Goal: Information Seeking & Learning: Check status

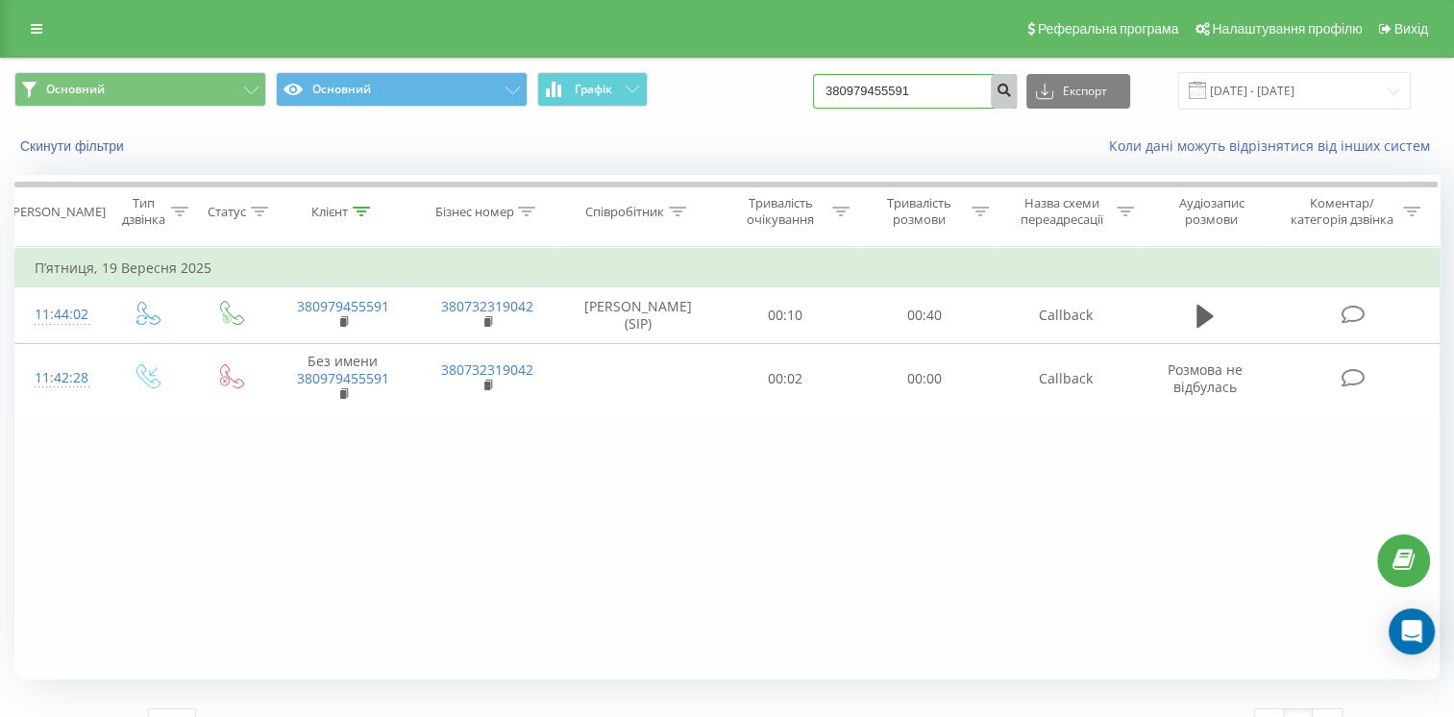
click at [1007, 96] on input "380979455591" at bounding box center [915, 91] width 204 height 35
click at [959, 86] on input "380979455591" at bounding box center [915, 91] width 204 height 35
paste input "58407242"
type input "380958407242"
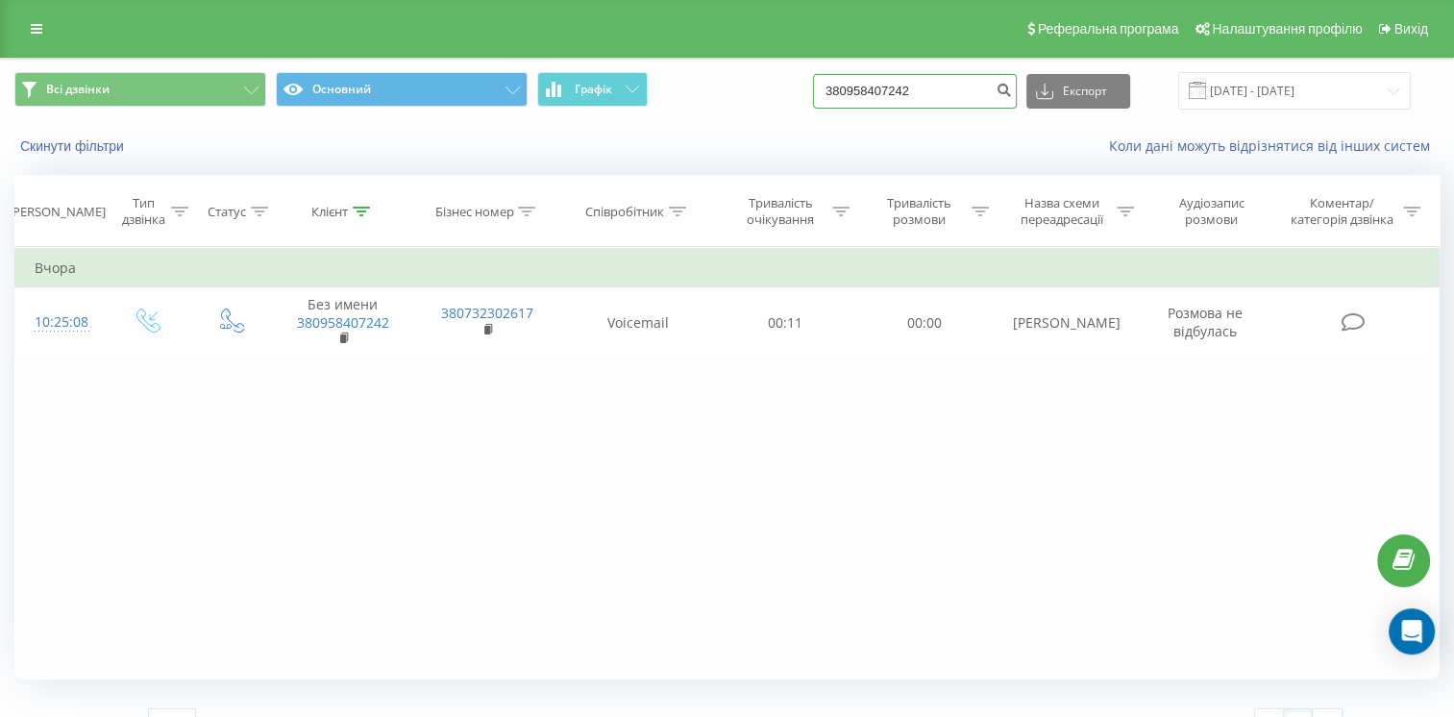
click at [925, 82] on input "380958407242" at bounding box center [915, 91] width 204 height 35
click at [892, 99] on input "380958407242" at bounding box center [915, 91] width 204 height 35
paste input "632323398"
type input "380632323398"
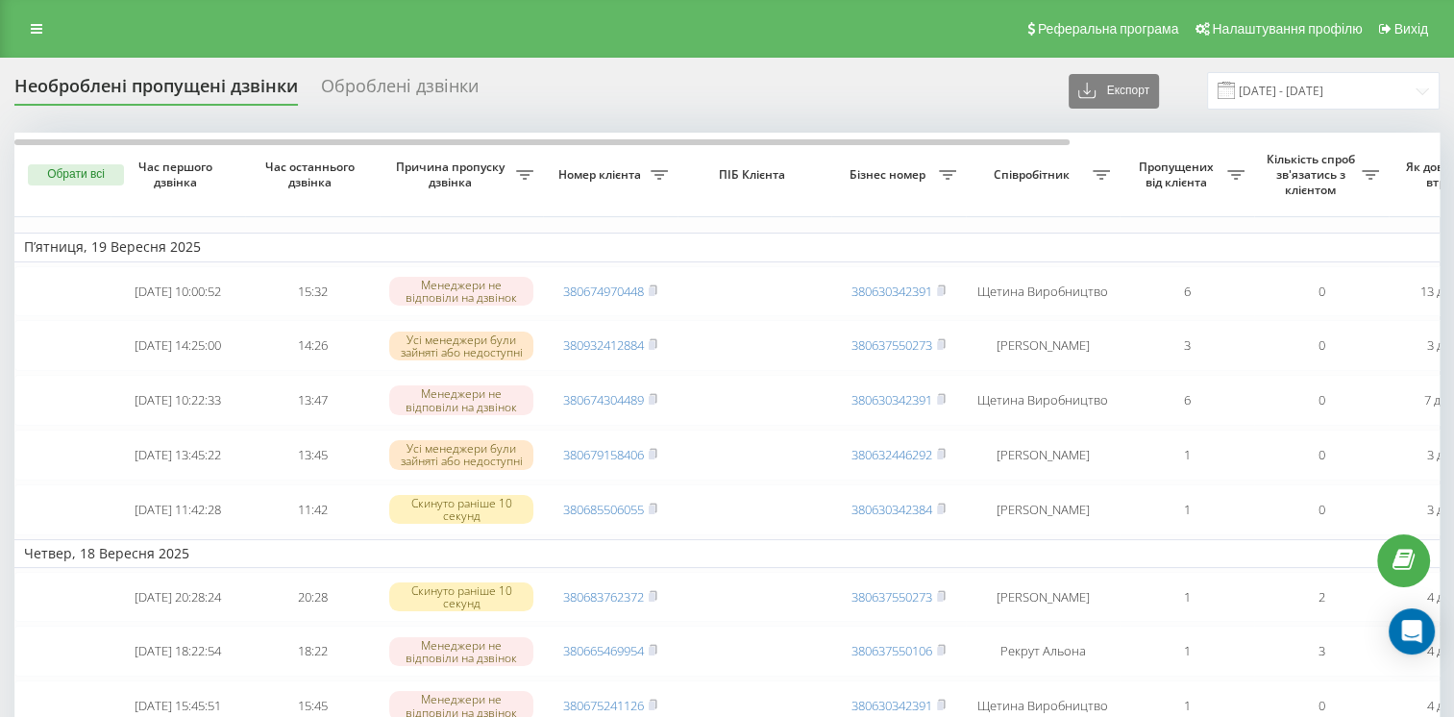
click at [374, 83] on div "Оброблені дзвінки" at bounding box center [400, 91] width 158 height 30
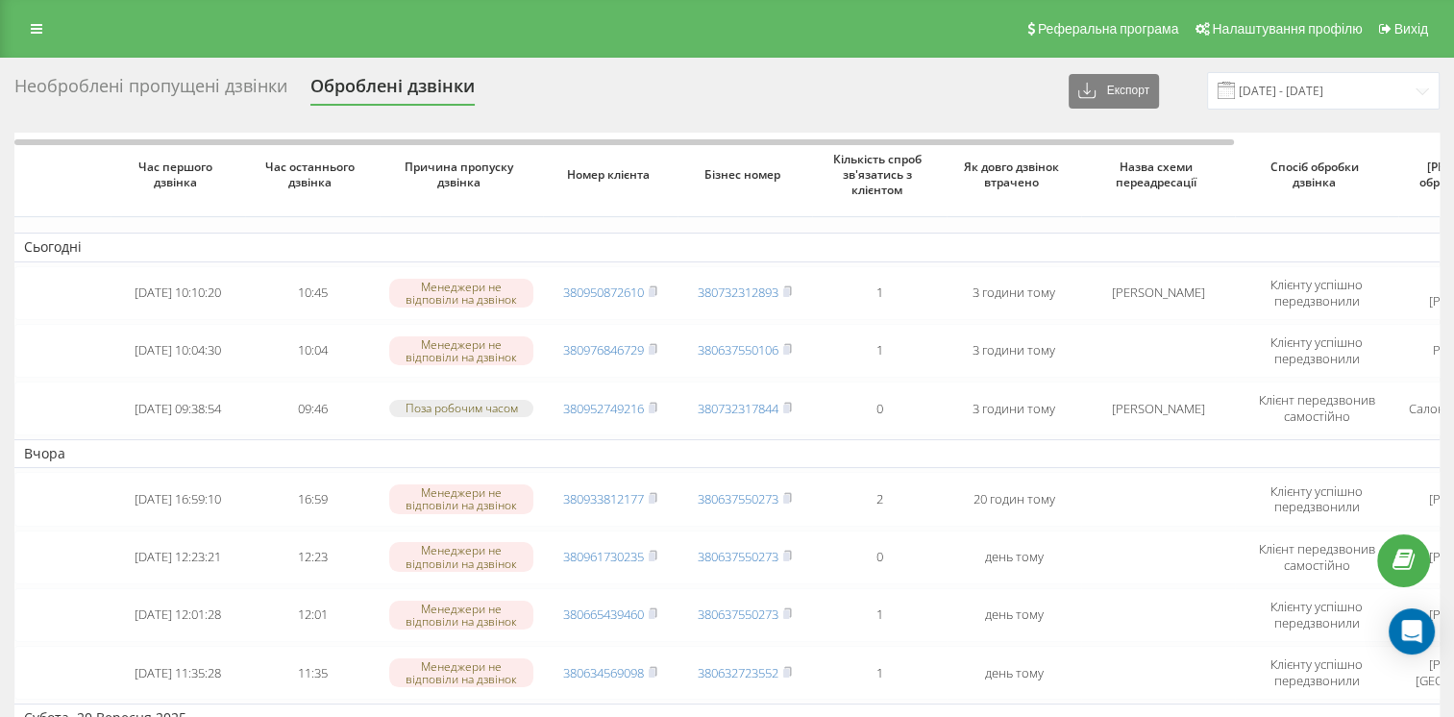
click at [138, 84] on div "Необроблені пропущені дзвінки" at bounding box center [150, 91] width 273 height 30
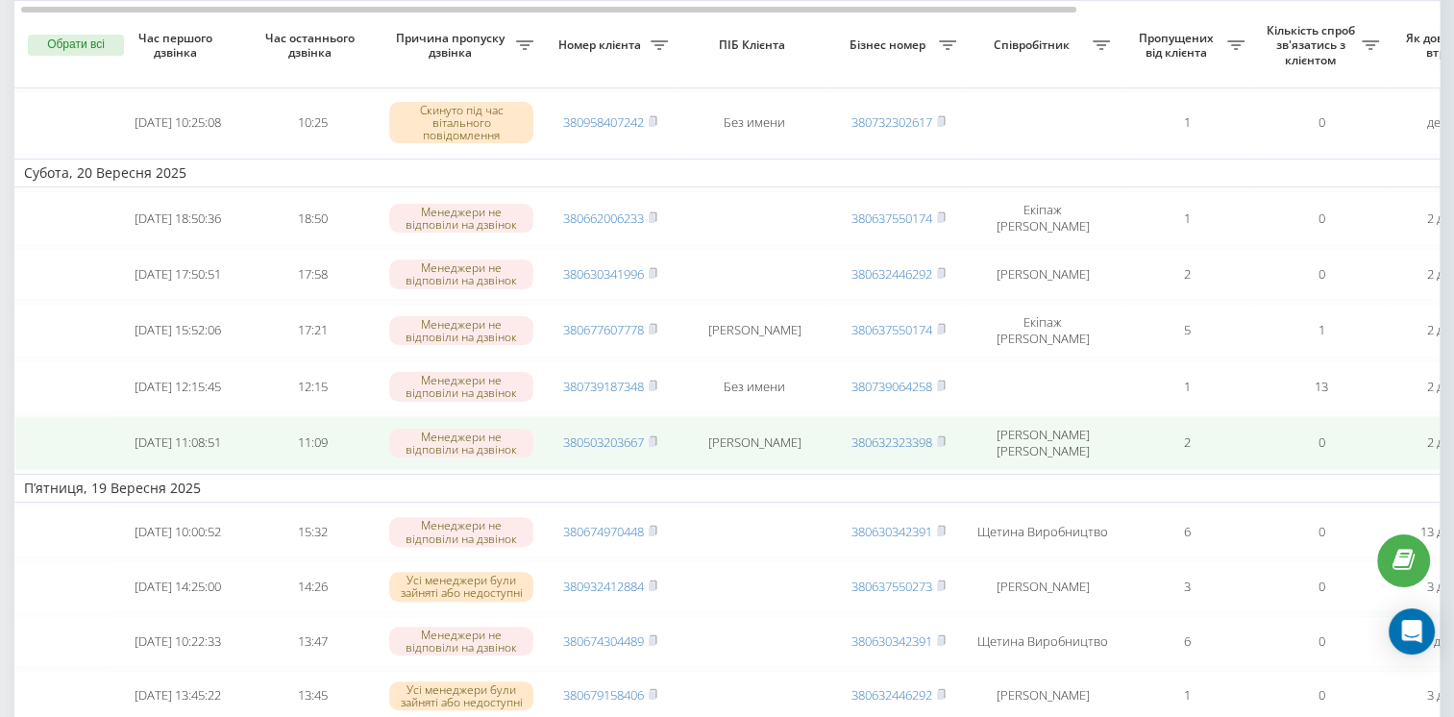
scroll to position [481, 0]
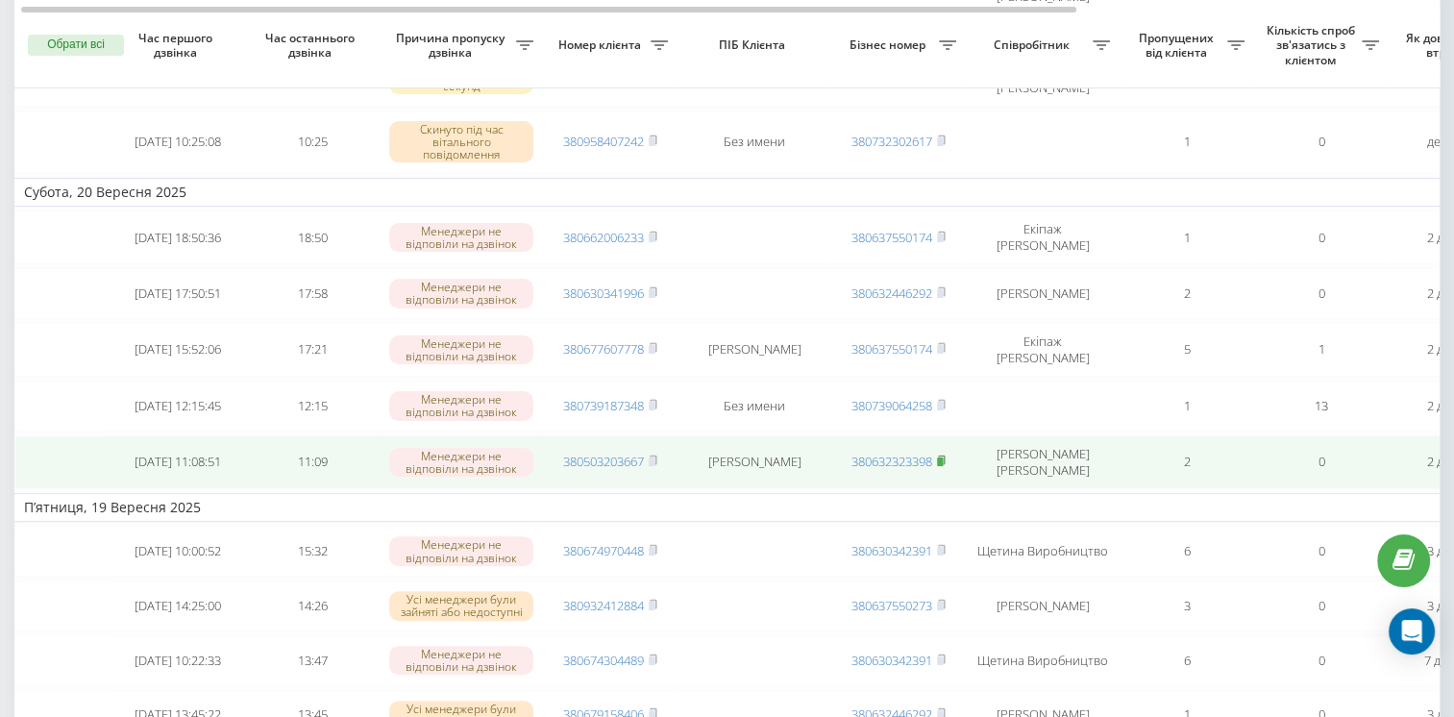
click at [942, 466] on rect at bounding box center [940, 461] width 6 height 9
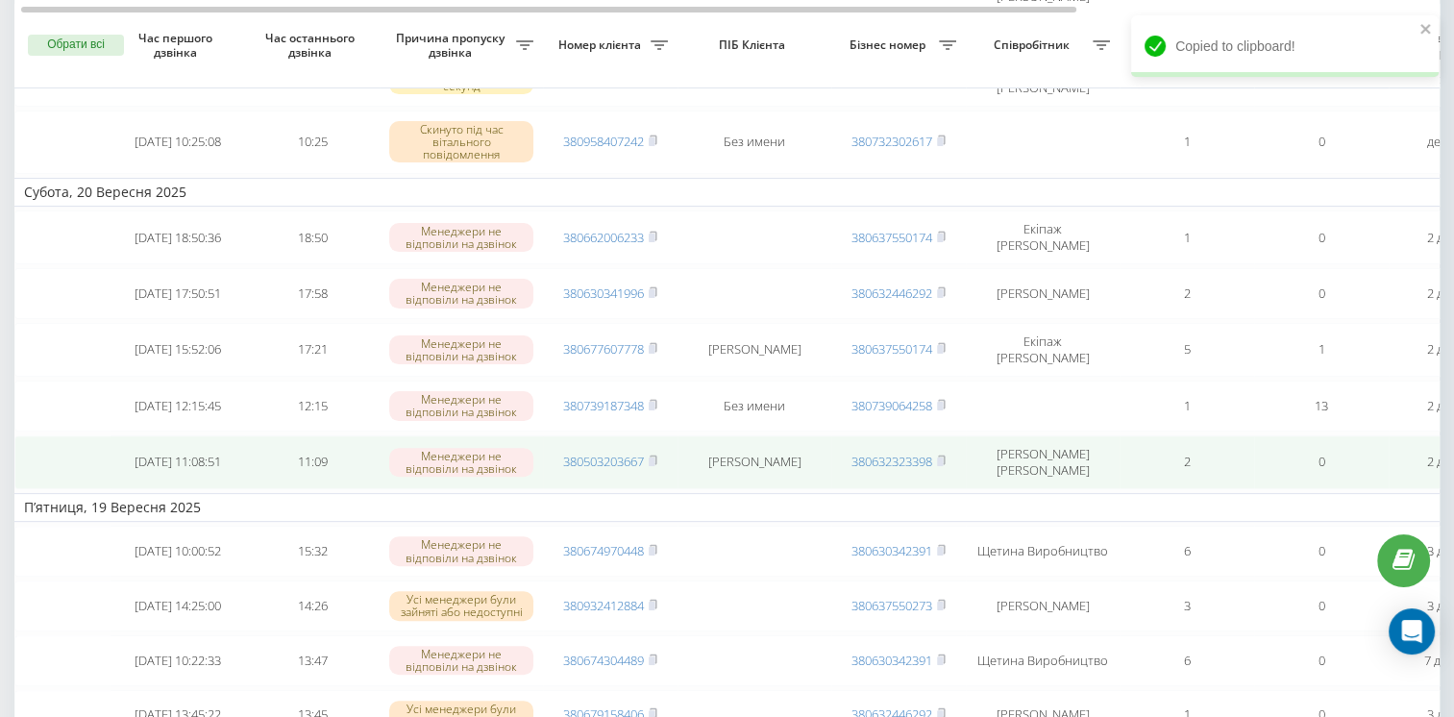
click at [649, 465] on span "380503203667" at bounding box center [610, 461] width 94 height 17
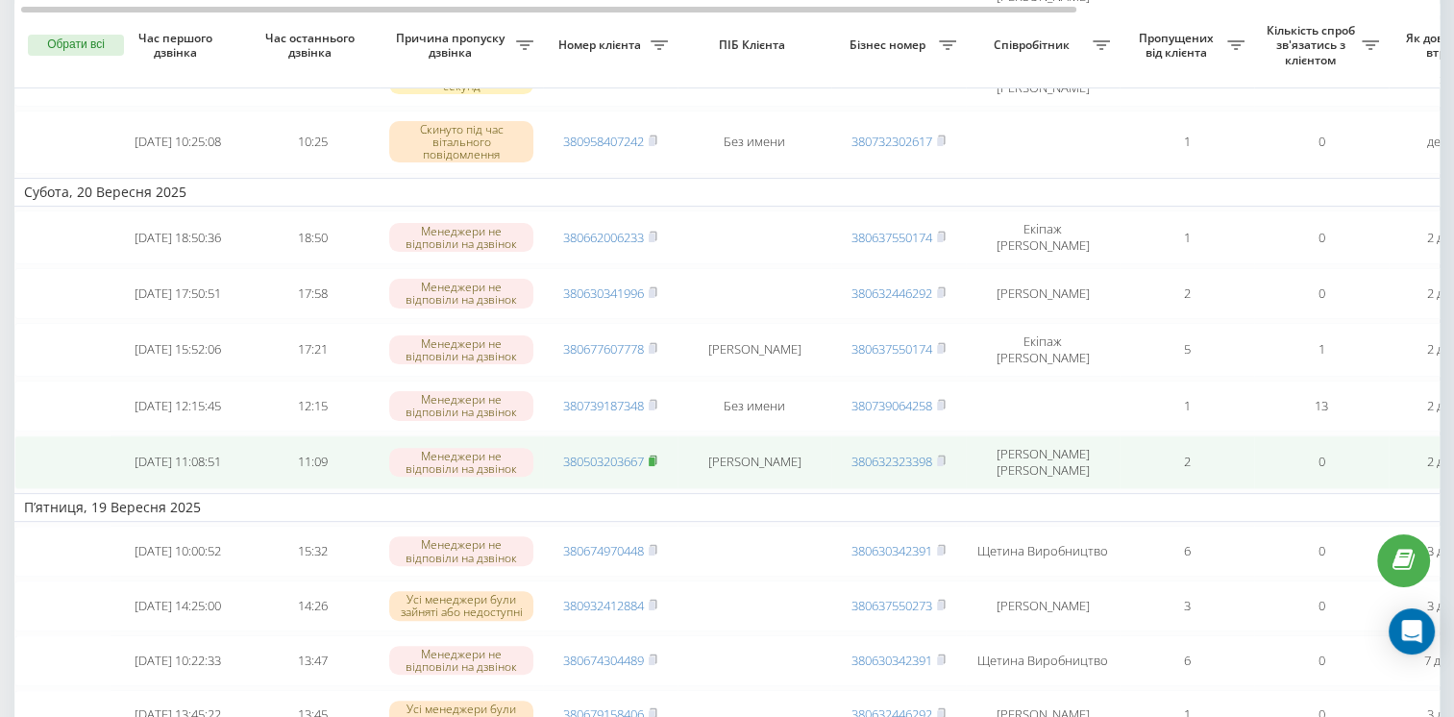
click at [655, 466] on rect at bounding box center [652, 461] width 6 height 9
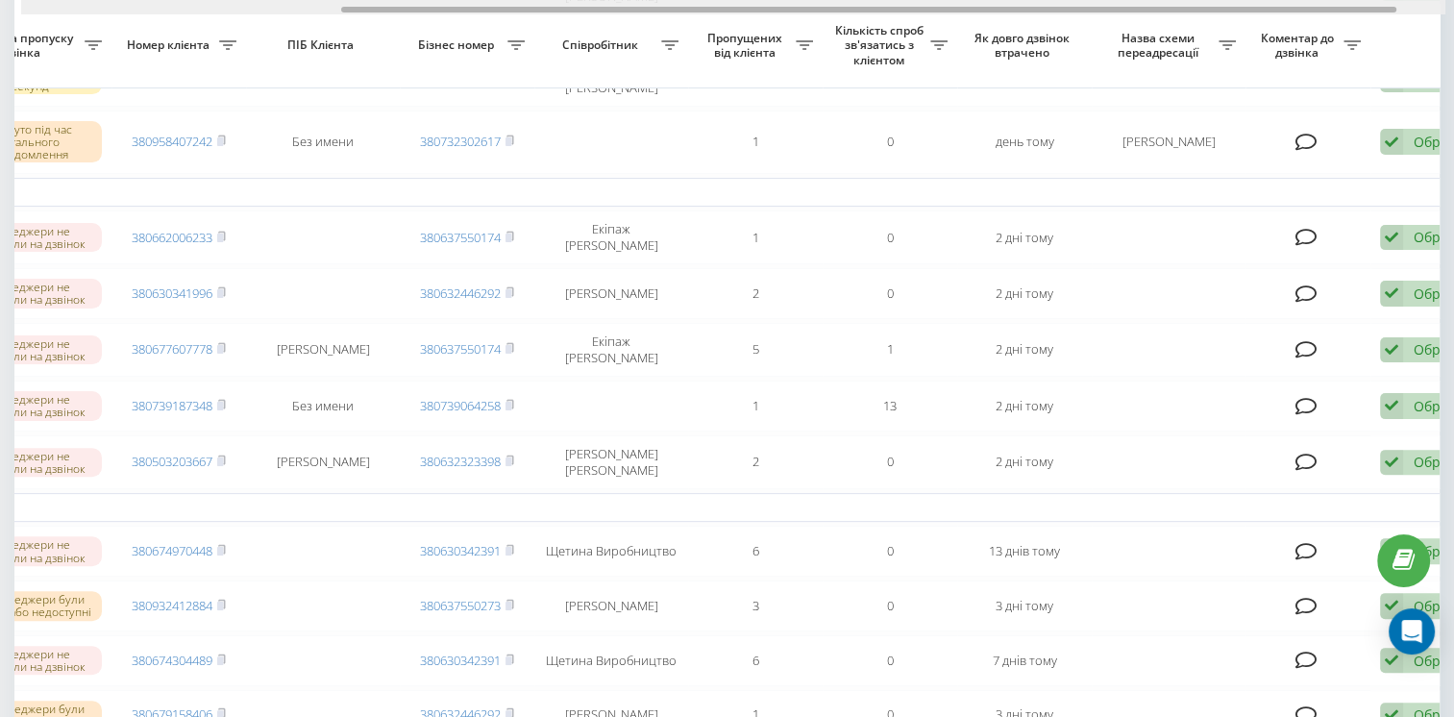
scroll to position [0, 496]
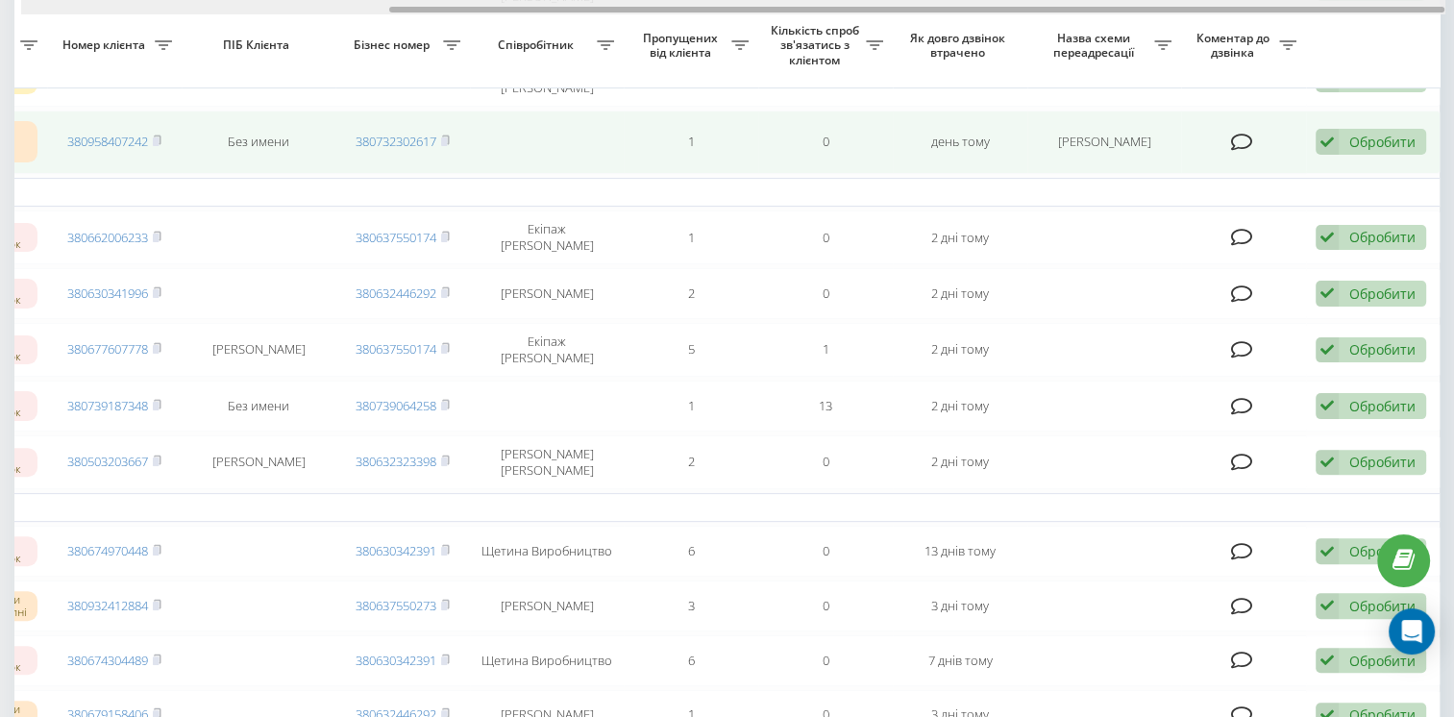
drag, startPoint x: 883, startPoint y: 12, endPoint x: 1328, endPoint y: 163, distance: 470.2
click at [1254, 21] on div "Обрати всі Час першого дзвінка Час останнього дзвінка Причина пропуску дзвінка …" at bounding box center [726, 577] width 1425 height 1850
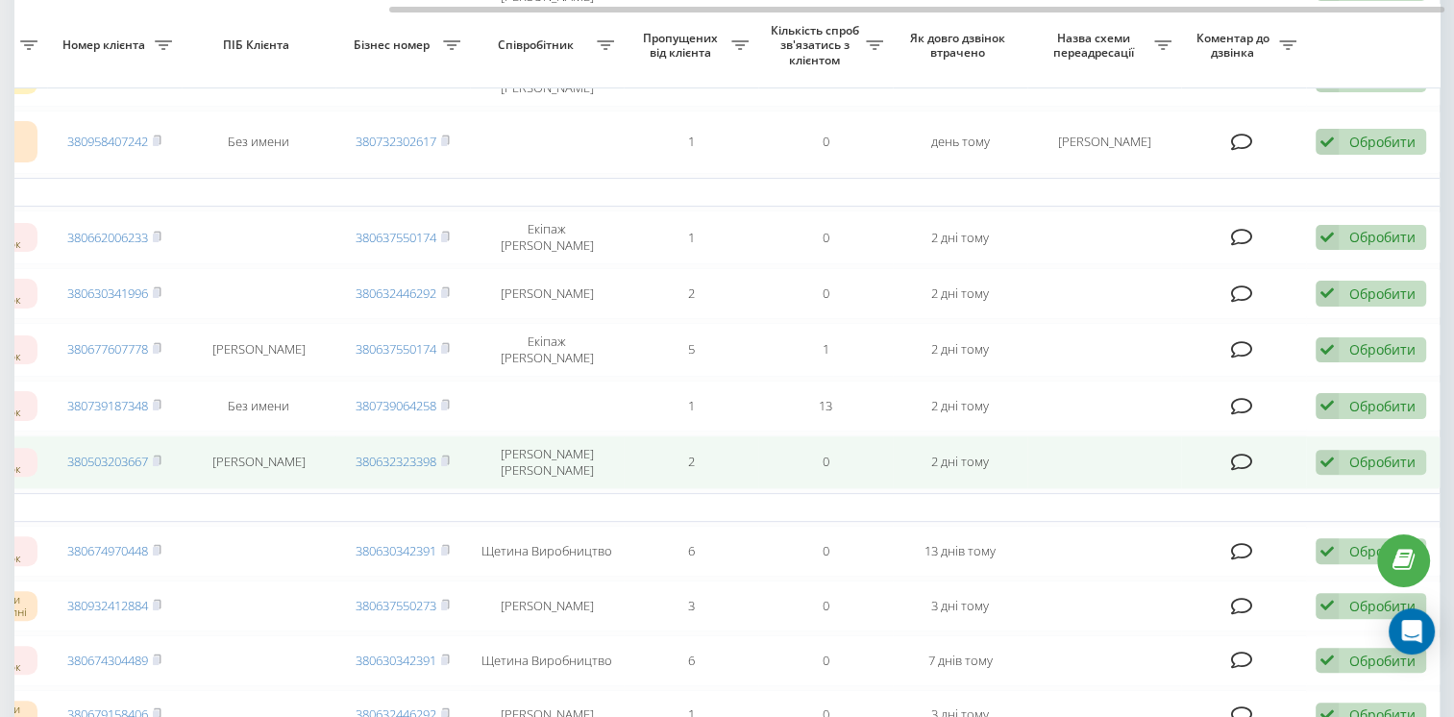
click at [1391, 461] on div "Обробити" at bounding box center [1382, 462] width 66 height 18
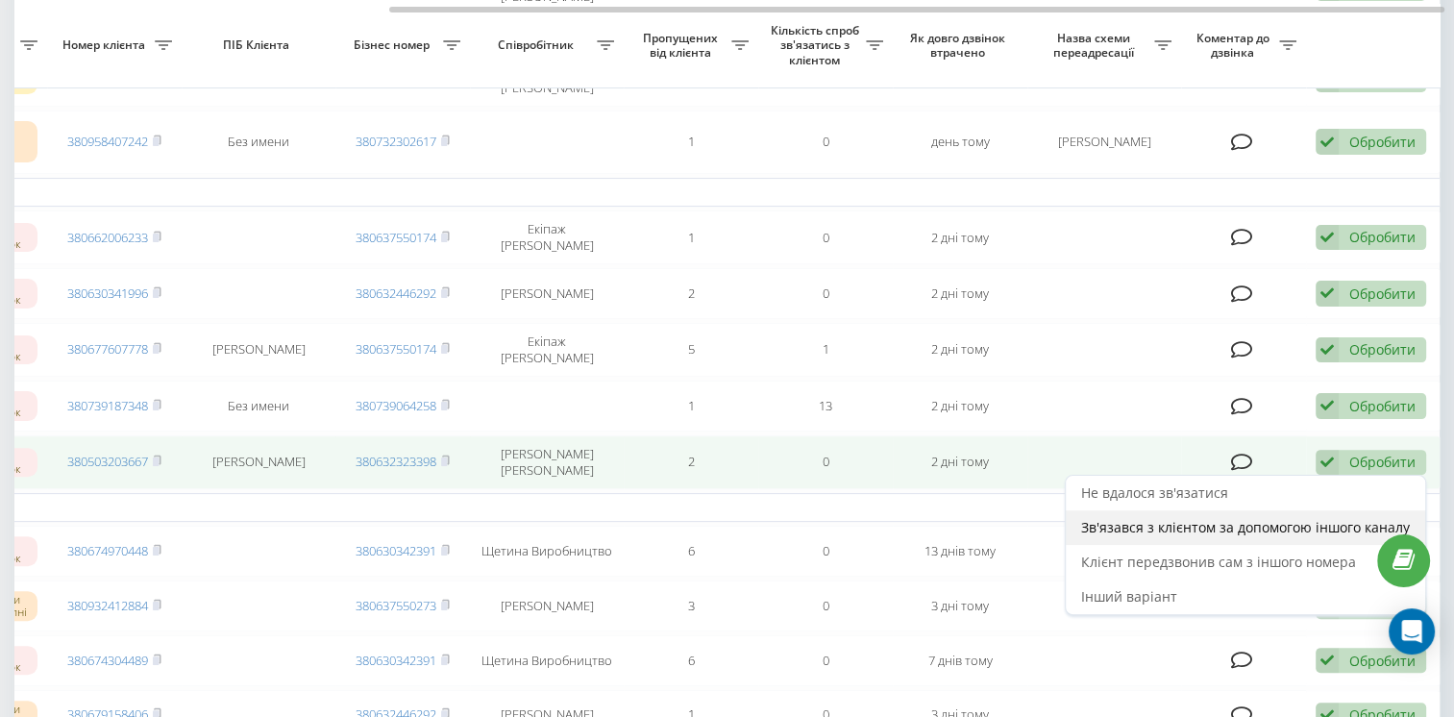
click at [1224, 529] on span "Зв'язався з клієнтом за допомогою іншого каналу" at bounding box center [1245, 527] width 329 height 18
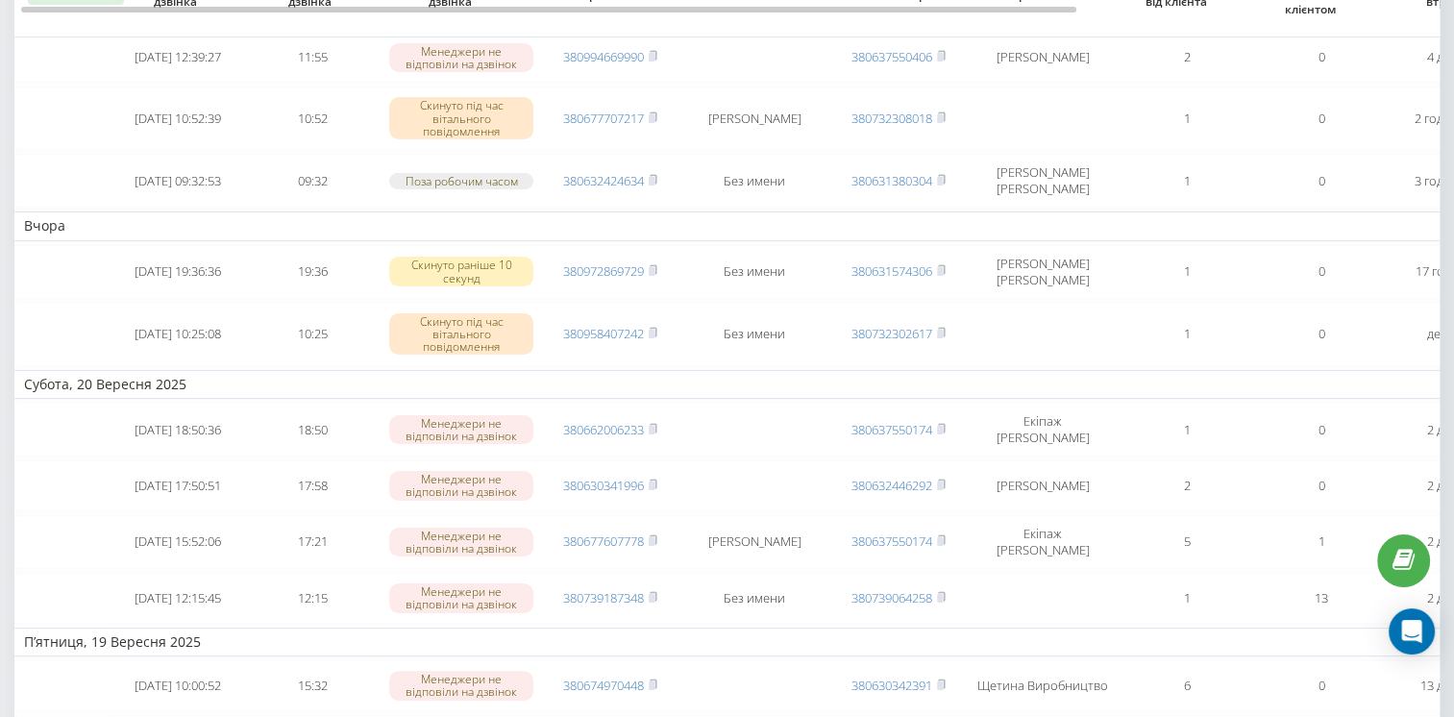
scroll to position [192, 0]
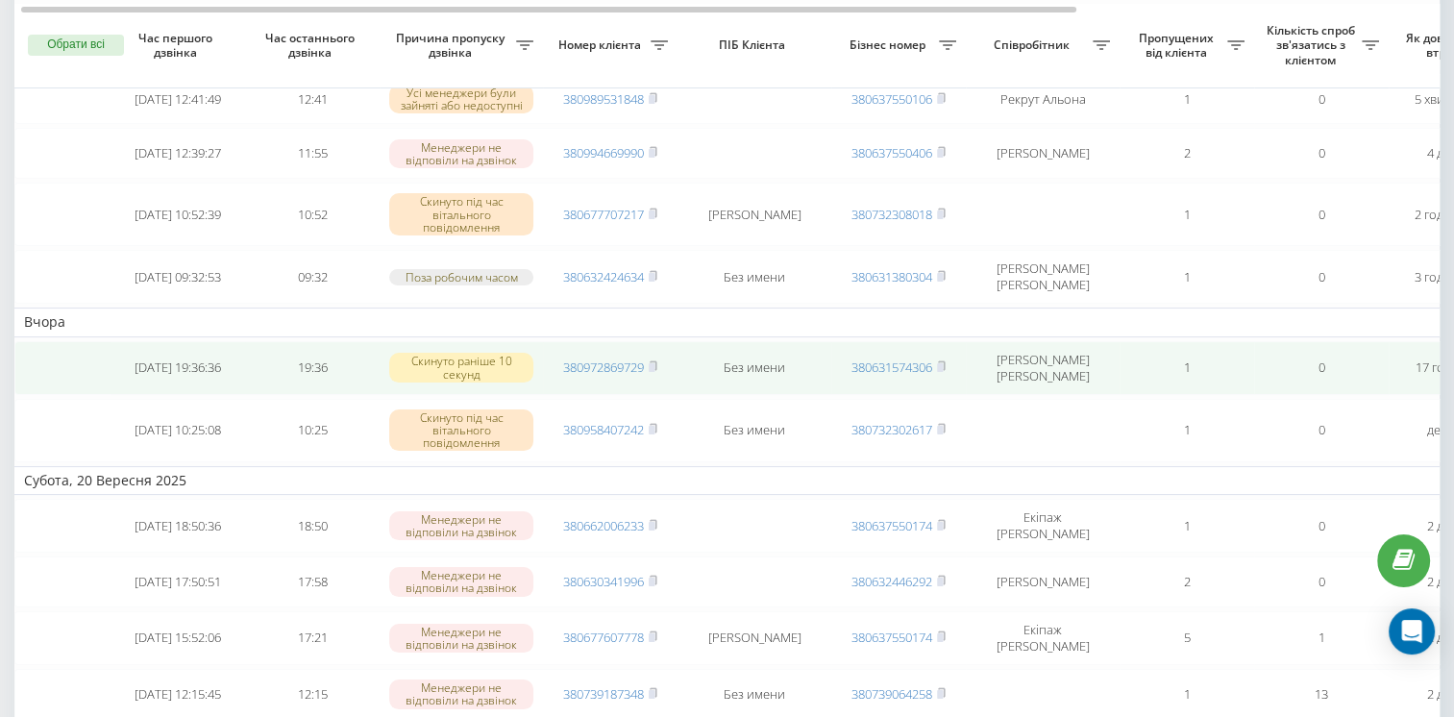
drag, startPoint x: 657, startPoint y: 364, endPoint x: 674, endPoint y: 369, distance: 17.0
click at [656, 365] on icon at bounding box center [653, 365] width 7 height 9
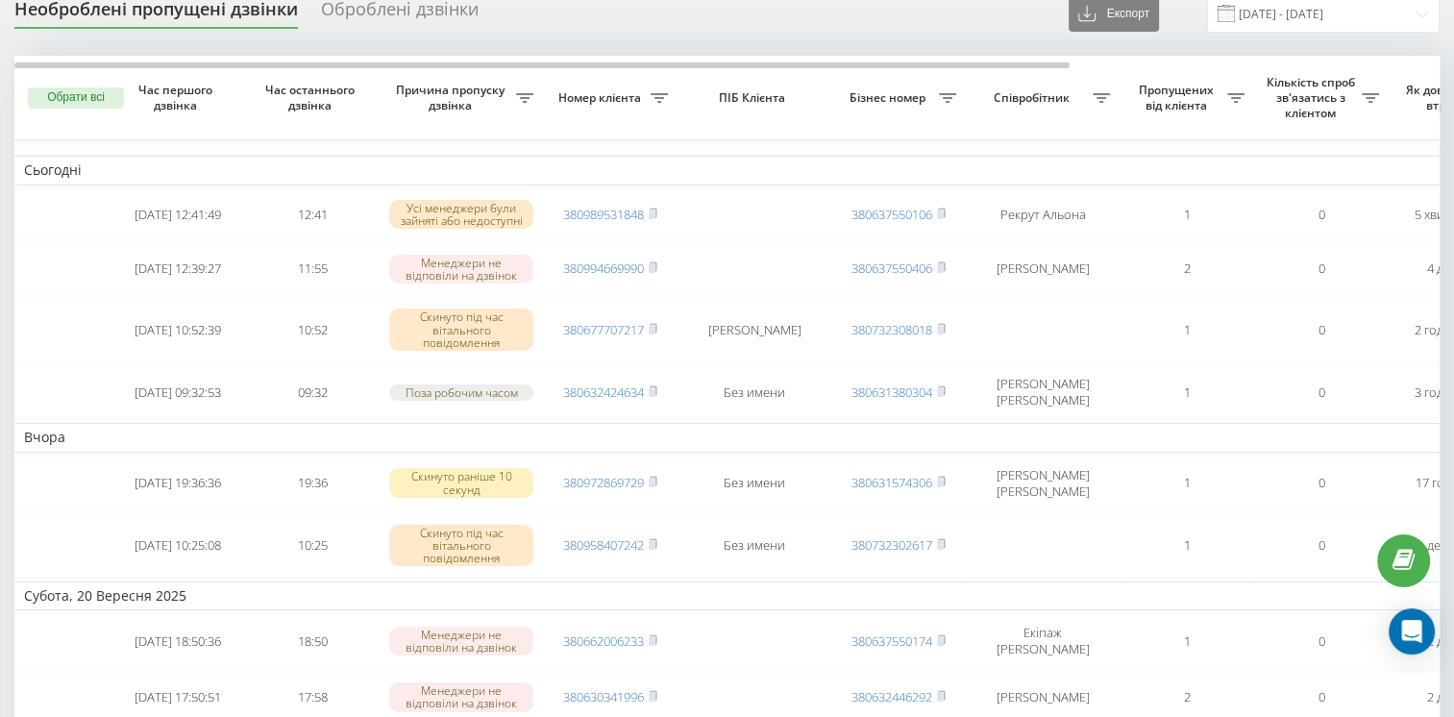
scroll to position [96, 0]
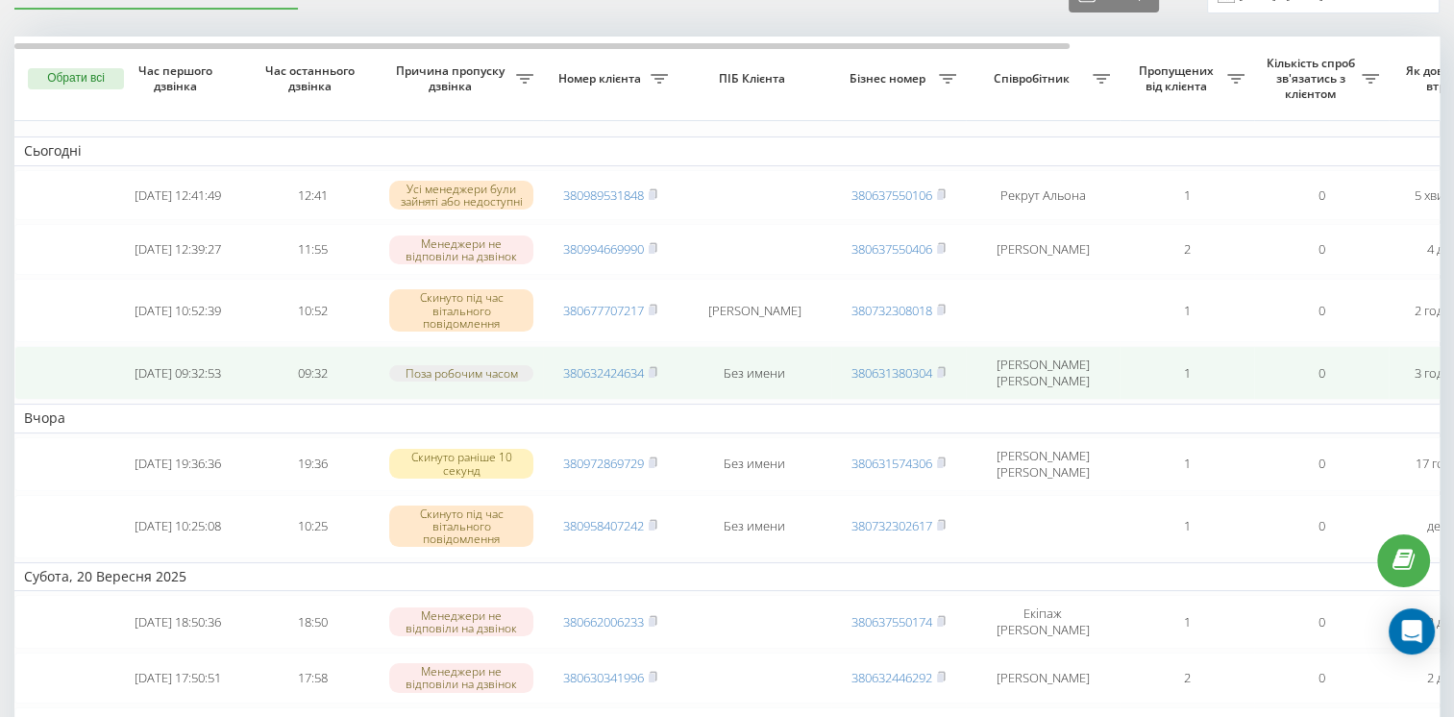
click at [646, 373] on span "380632424634" at bounding box center [610, 372] width 94 height 17
click at [660, 371] on td "380632424634" at bounding box center [610, 373] width 135 height 54
drag, startPoint x: 657, startPoint y: 379, endPoint x: 719, endPoint y: 367, distance: 62.6
click at [657, 378] on icon at bounding box center [653, 372] width 9 height 12
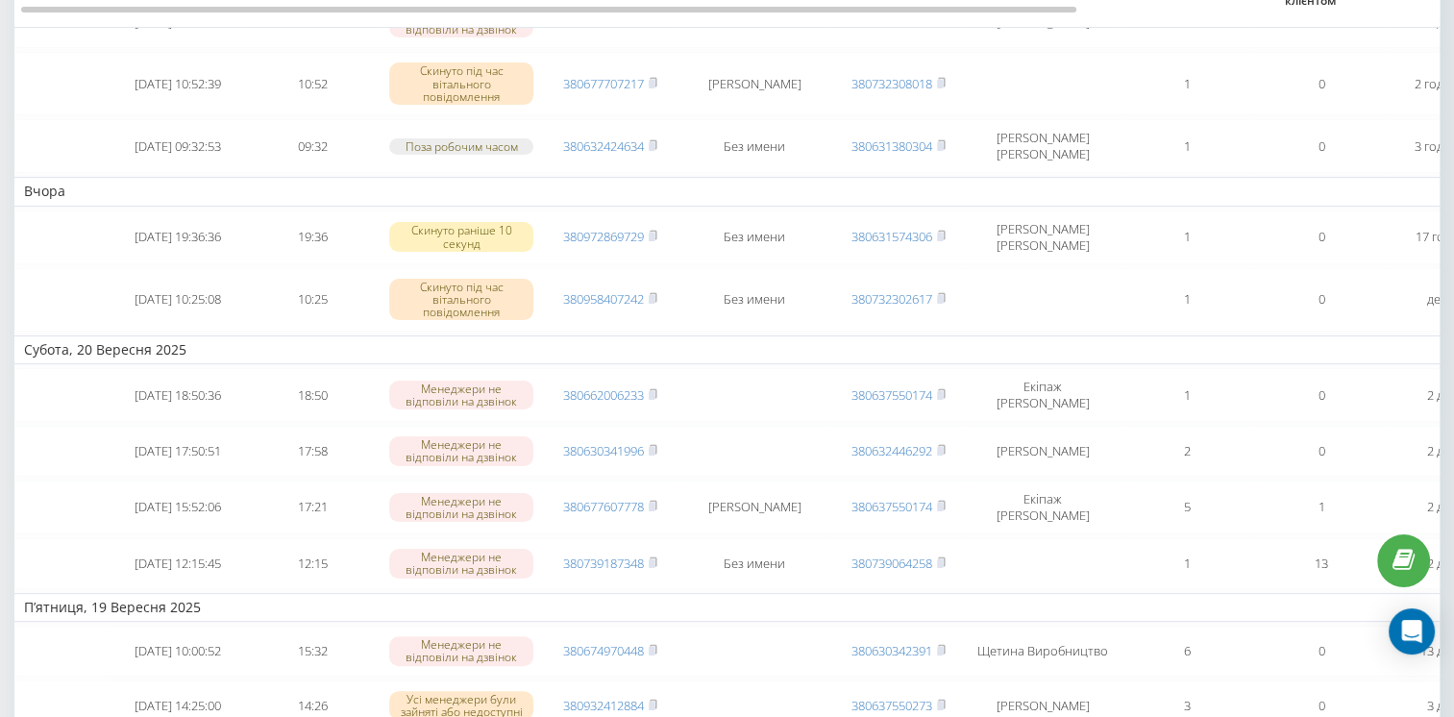
scroll to position [0, 0]
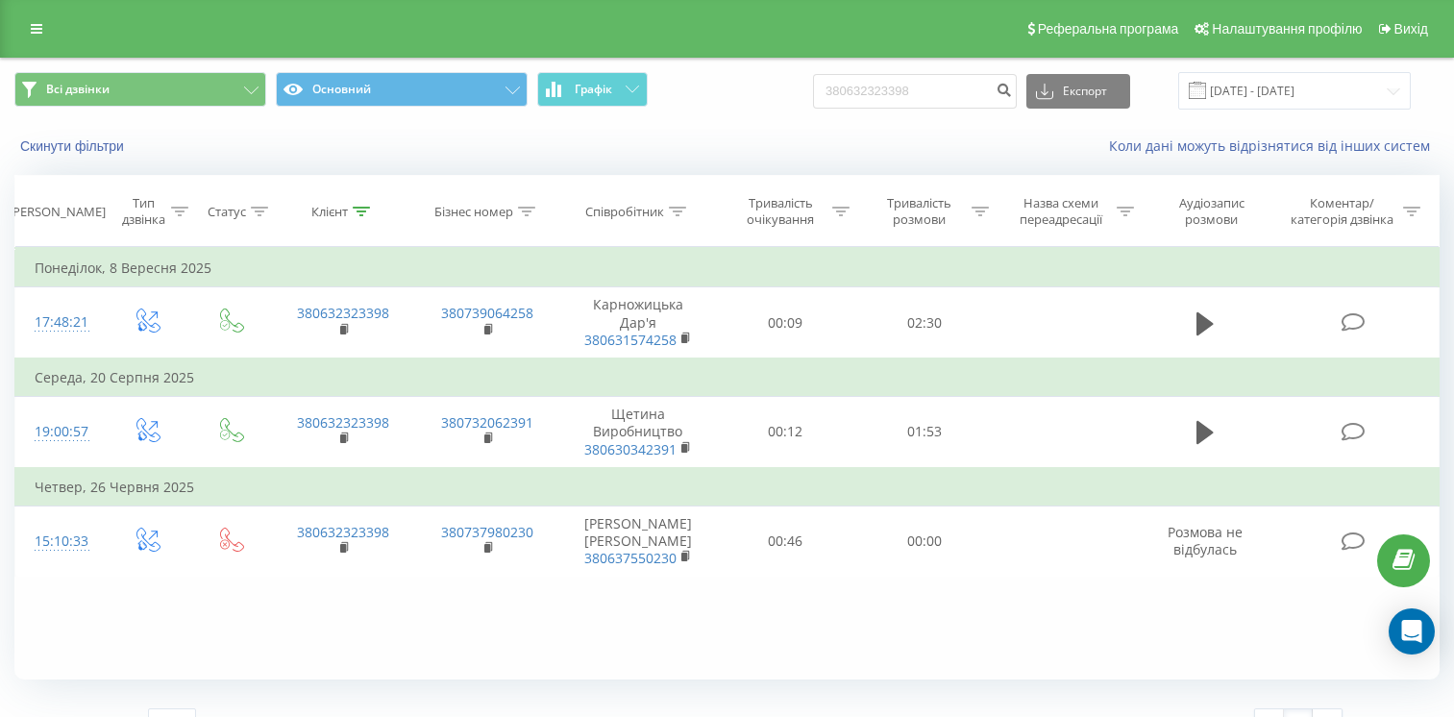
click at [915, 88] on input "380632323398" at bounding box center [915, 91] width 204 height 35
type input "380503203667"
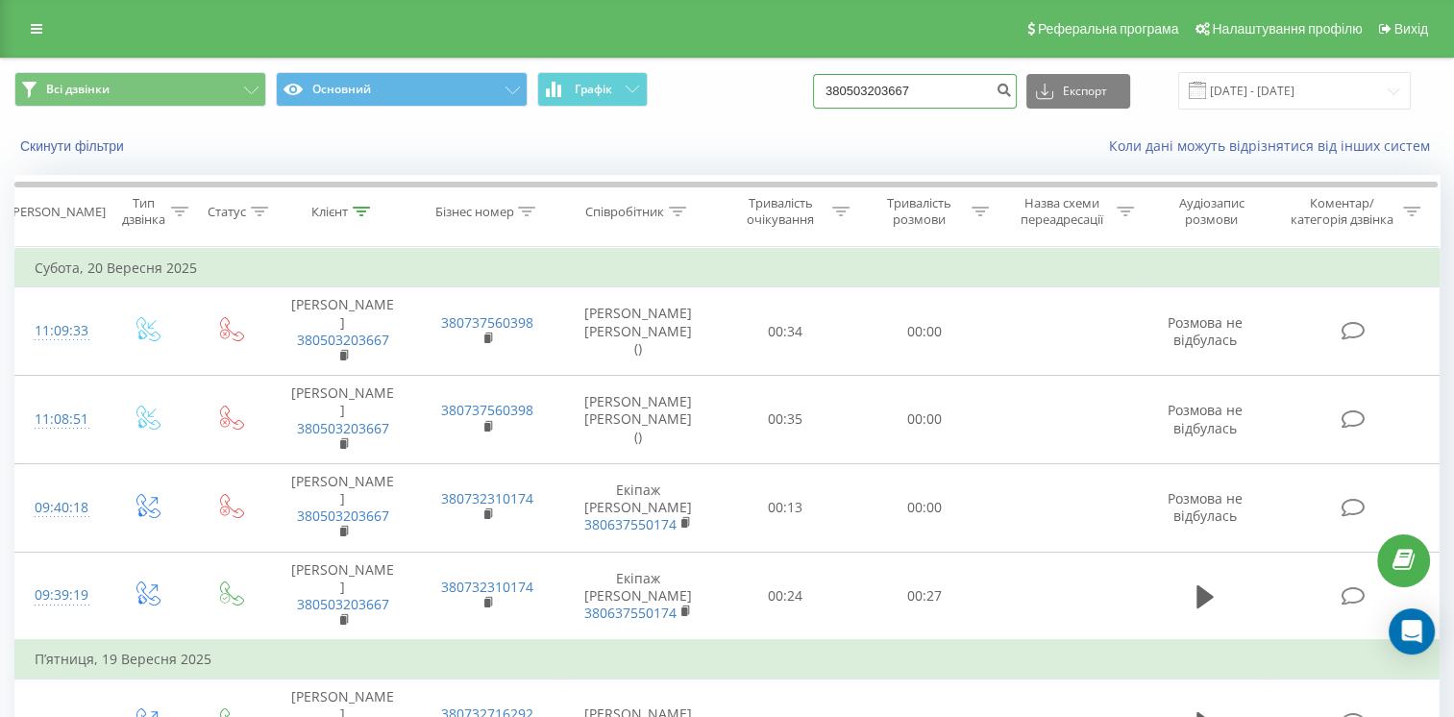
click at [930, 90] on input "380503203667" at bounding box center [915, 91] width 204 height 35
paste input "972869729"
type input "380972869729"
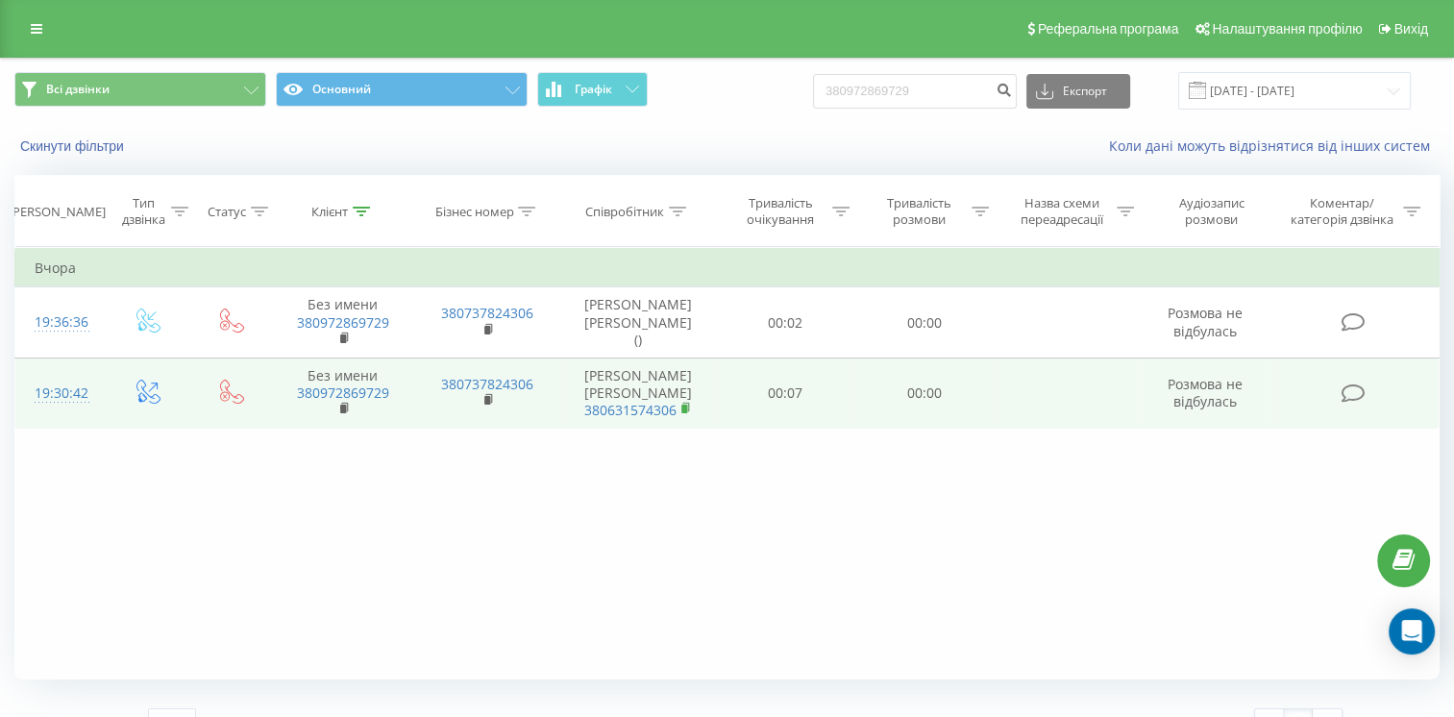
click at [687, 409] on icon at bounding box center [686, 408] width 11 height 13
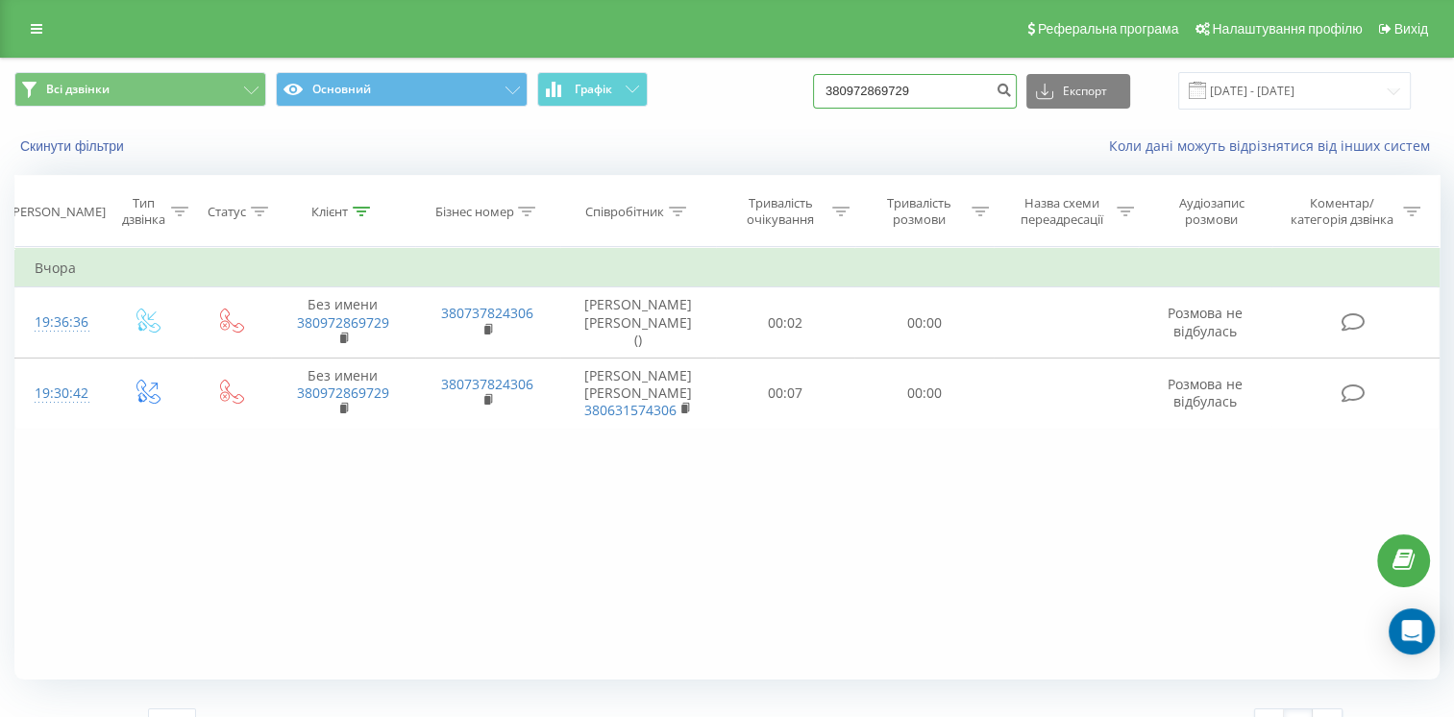
click at [890, 94] on input "380972869729" at bounding box center [915, 91] width 204 height 35
paste input "632424634"
type input "380632424634"
